Goal: Information Seeking & Learning: Learn about a topic

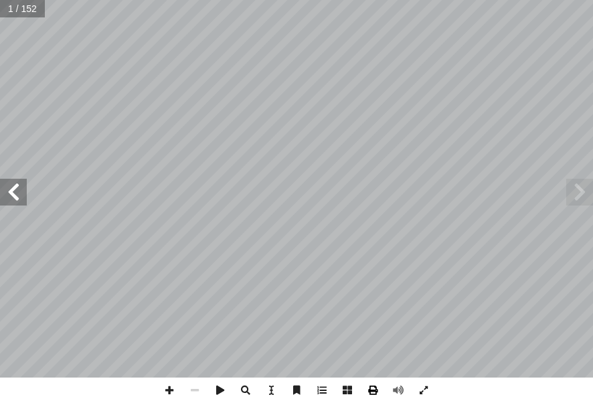
click at [376, 384] on span at bounding box center [372, 390] width 25 height 25
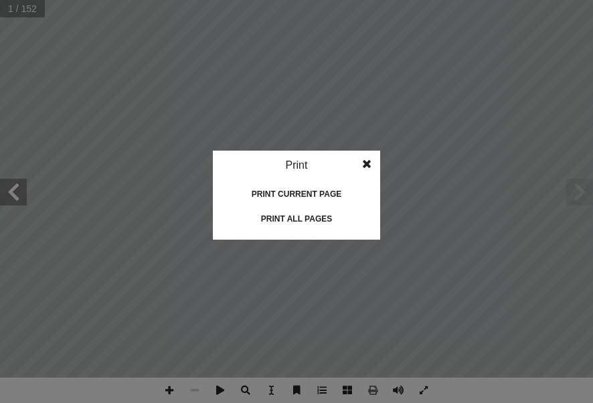
click at [364, 159] on span at bounding box center [367, 164] width 24 height 27
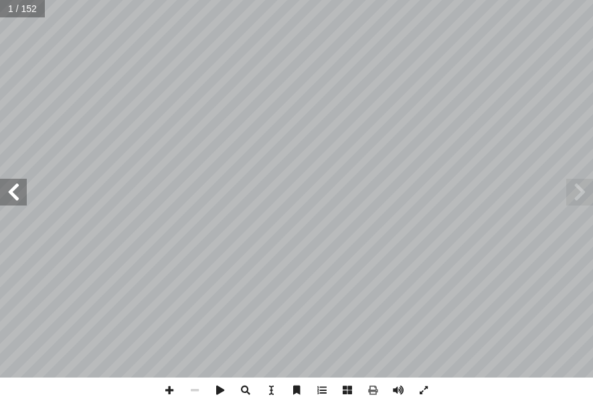
click at [574, 192] on span at bounding box center [579, 192] width 27 height 27
click at [576, 182] on span at bounding box center [579, 192] width 27 height 27
click at [21, 185] on span at bounding box center [13, 192] width 27 height 27
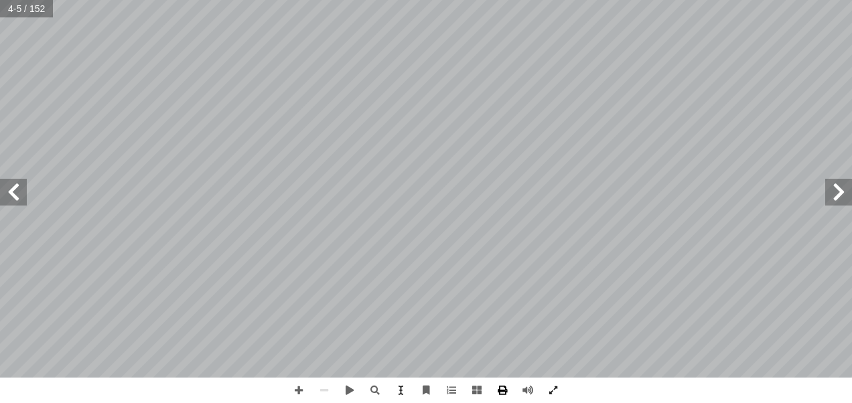
click at [503, 388] on span at bounding box center [501, 390] width 25 height 25
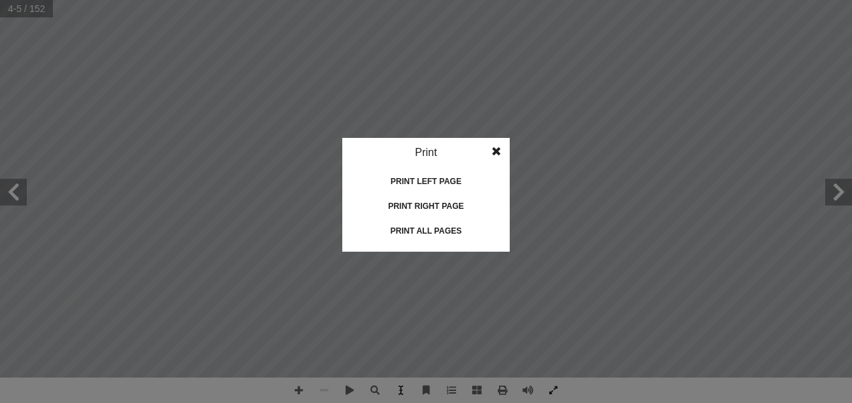
click at [494, 149] on span at bounding box center [496, 151] width 24 height 27
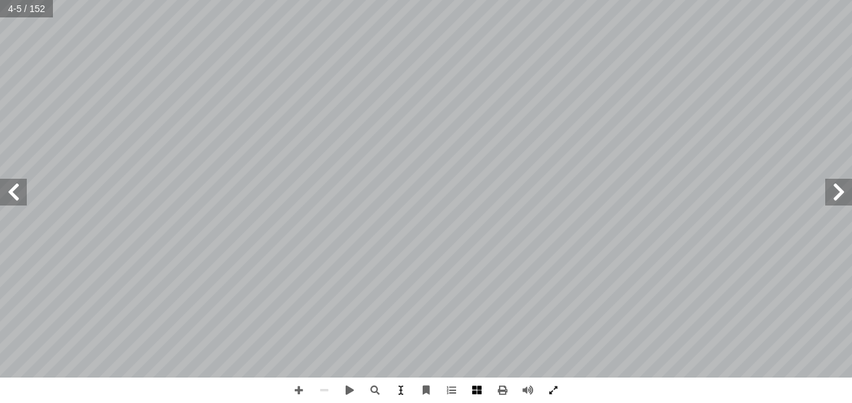
click at [477, 387] on span at bounding box center [476, 390] width 25 height 25
click at [475, 386] on span at bounding box center [476, 390] width 25 height 25
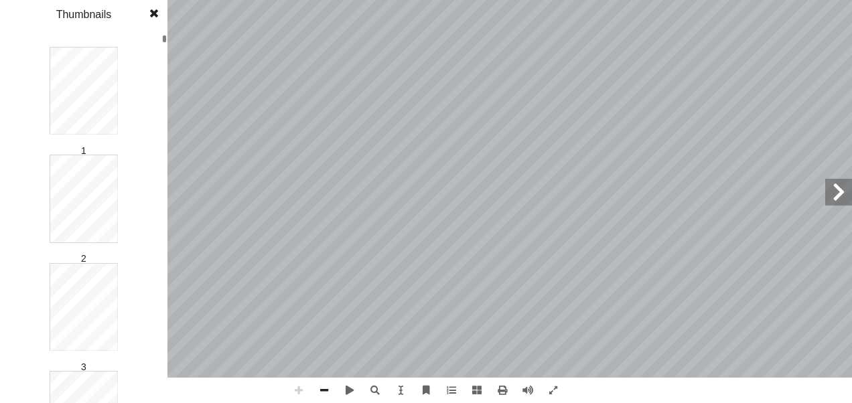
click at [153, 11] on span at bounding box center [154, 13] width 24 height 27
